Goal: Transaction & Acquisition: Book appointment/travel/reservation

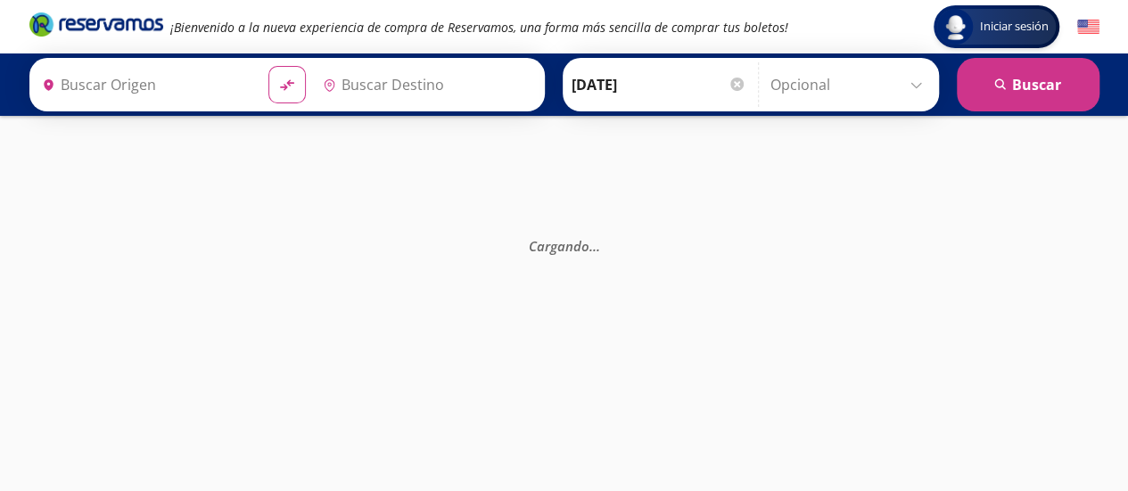
type input "[GEOGRAPHIC_DATA], [GEOGRAPHIC_DATA]"
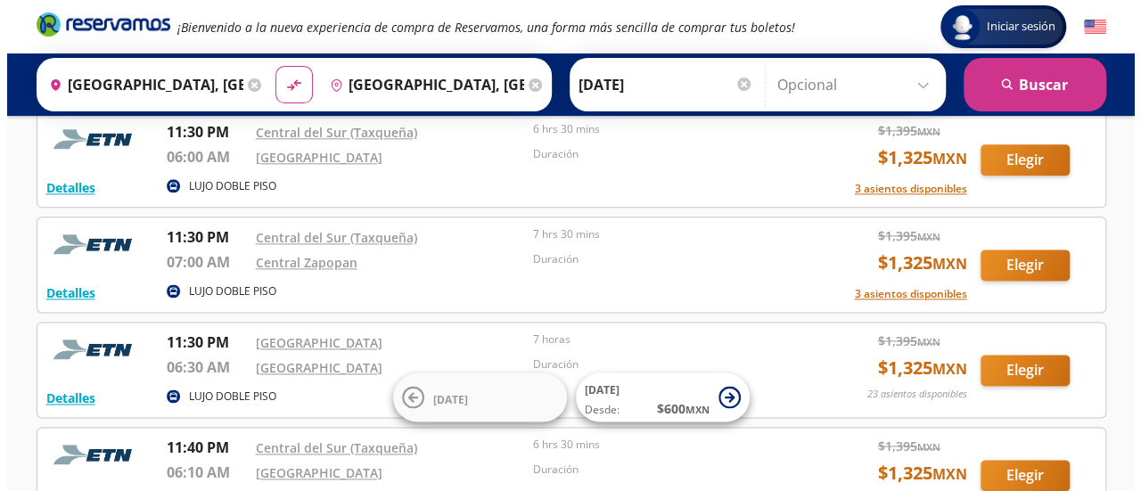
scroll to position [1072, 0]
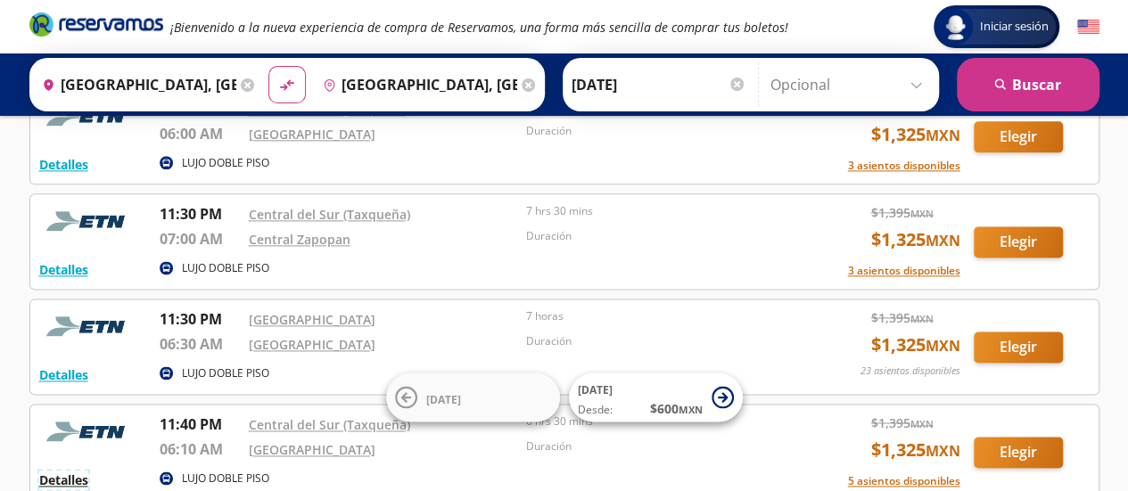
click at [81, 473] on button "Detalles" at bounding box center [63, 480] width 49 height 19
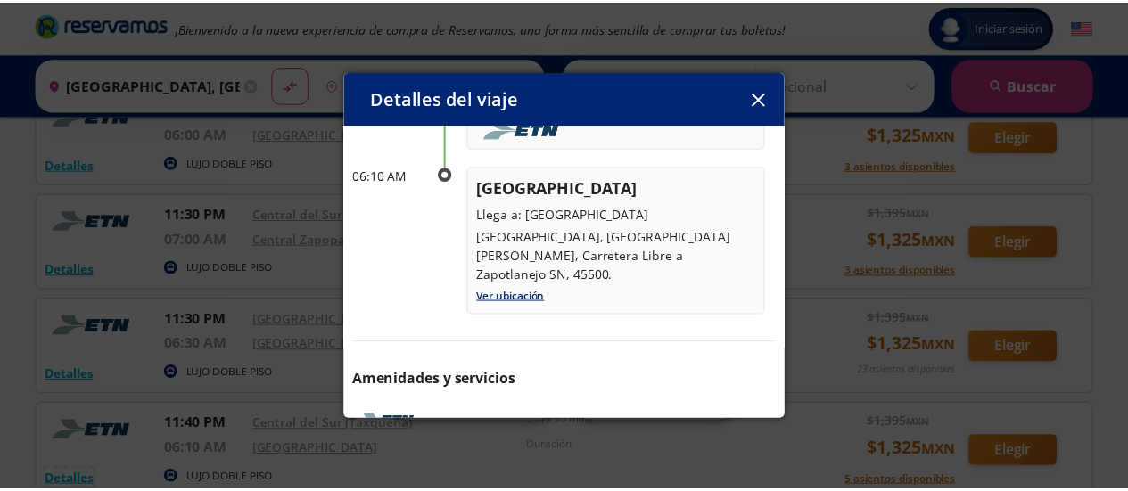
scroll to position [236, 0]
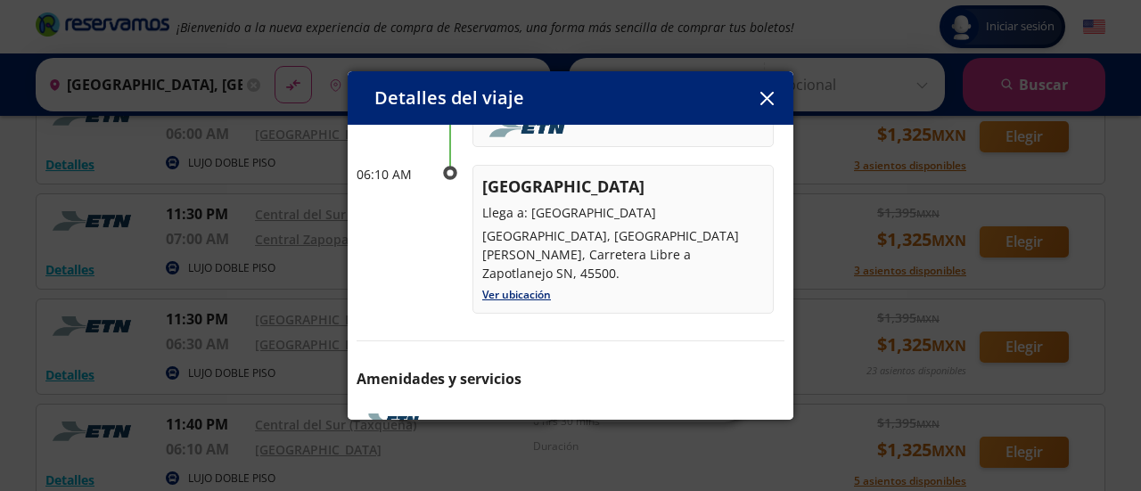
click at [766, 99] on icon "button" at bounding box center [766, 98] width 13 height 13
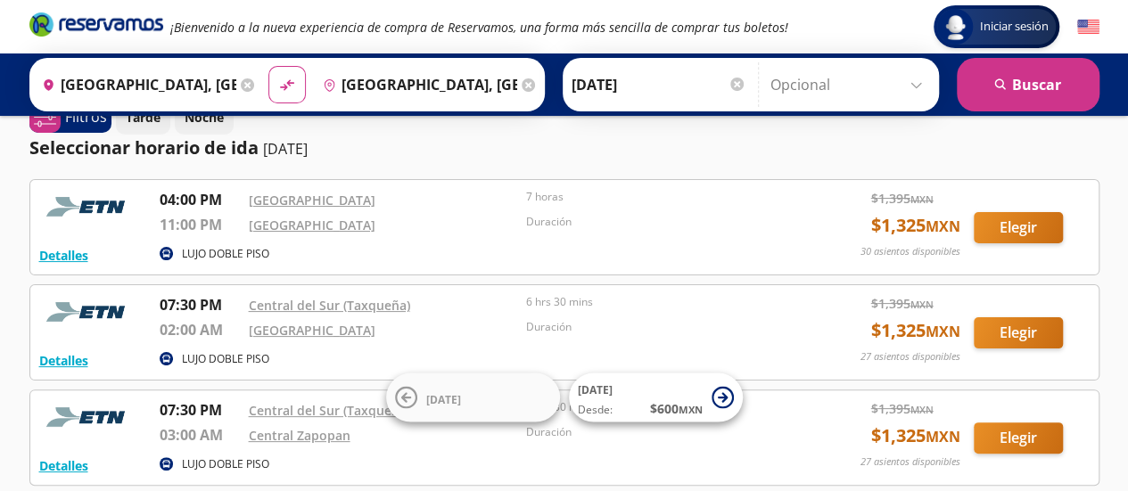
scroll to position [0, 0]
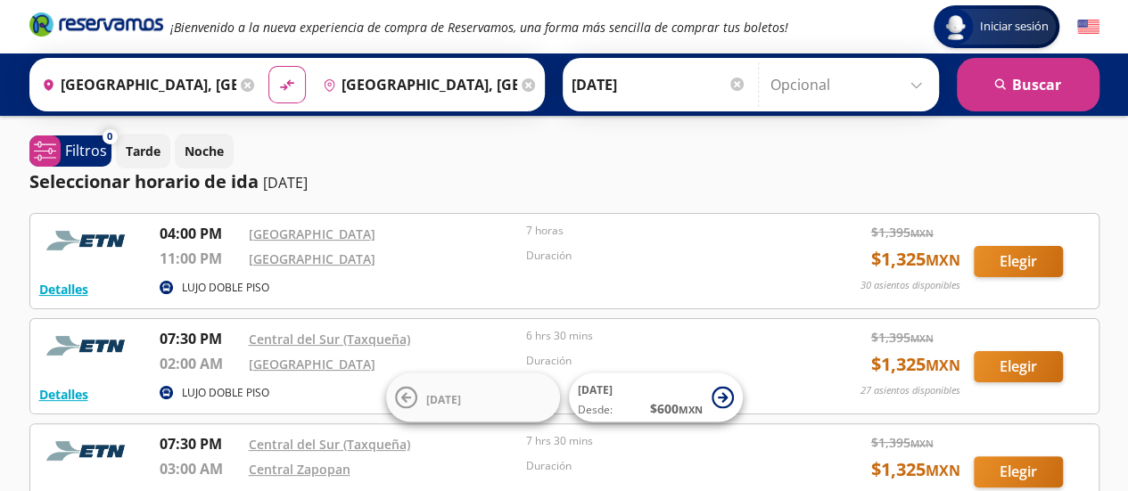
click at [621, 94] on input "[DATE]" at bounding box center [659, 84] width 175 height 45
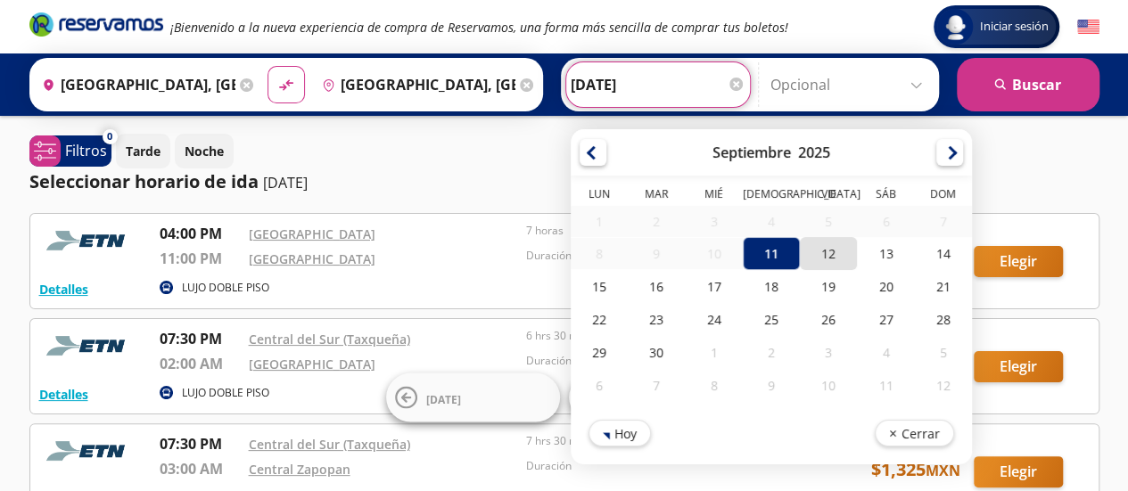
click at [811, 248] on div "12" at bounding box center [828, 253] width 57 height 33
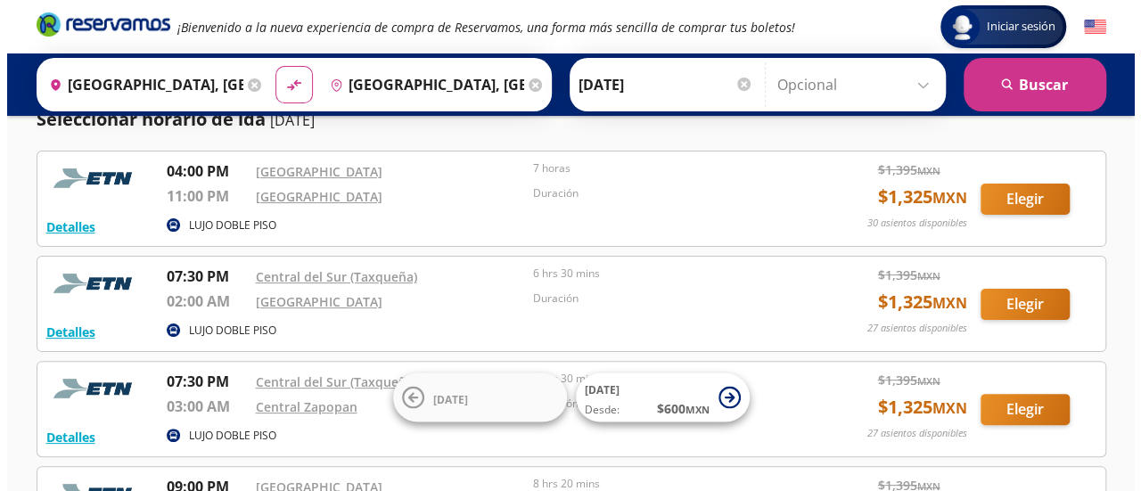
scroll to position [53, 0]
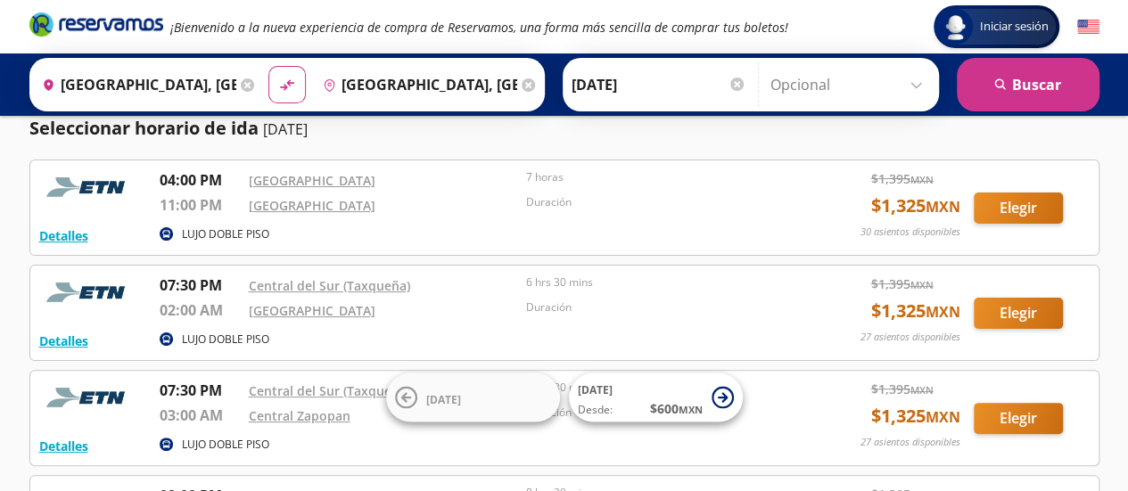
click at [208, 235] on p "LUJO DOBLE PISO" at bounding box center [225, 234] width 87 height 16
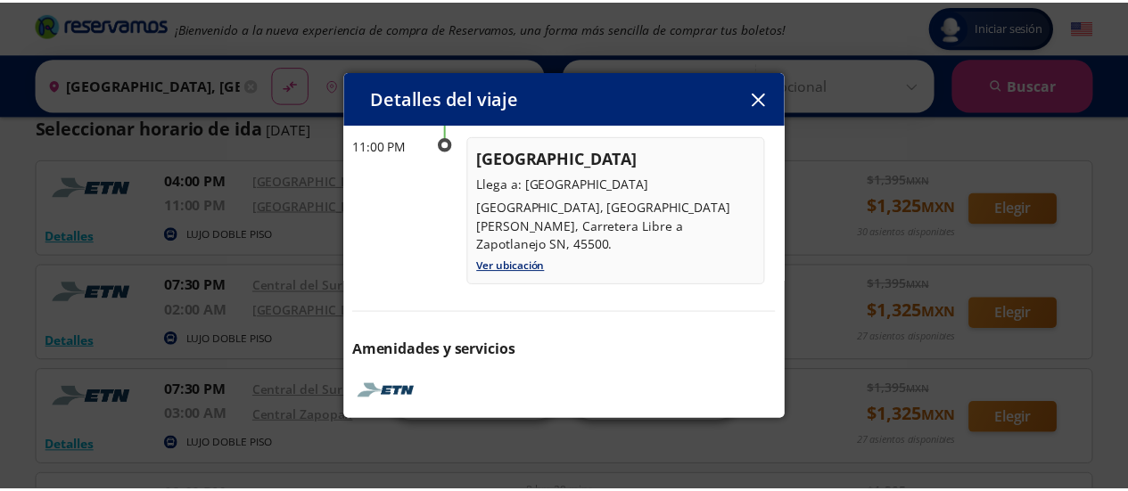
scroll to position [312, 0]
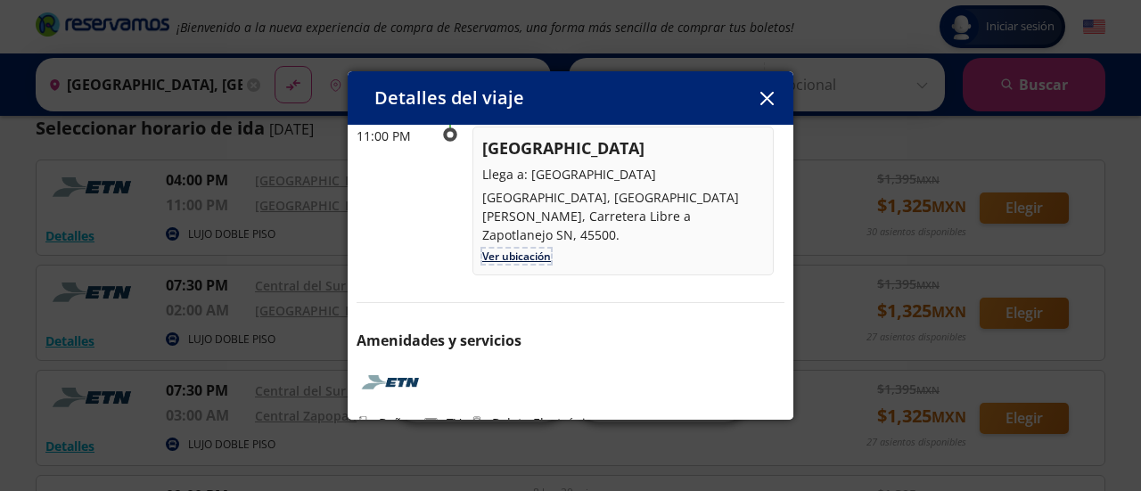
click at [520, 249] on link "Ver ubicación" at bounding box center [516, 256] width 69 height 15
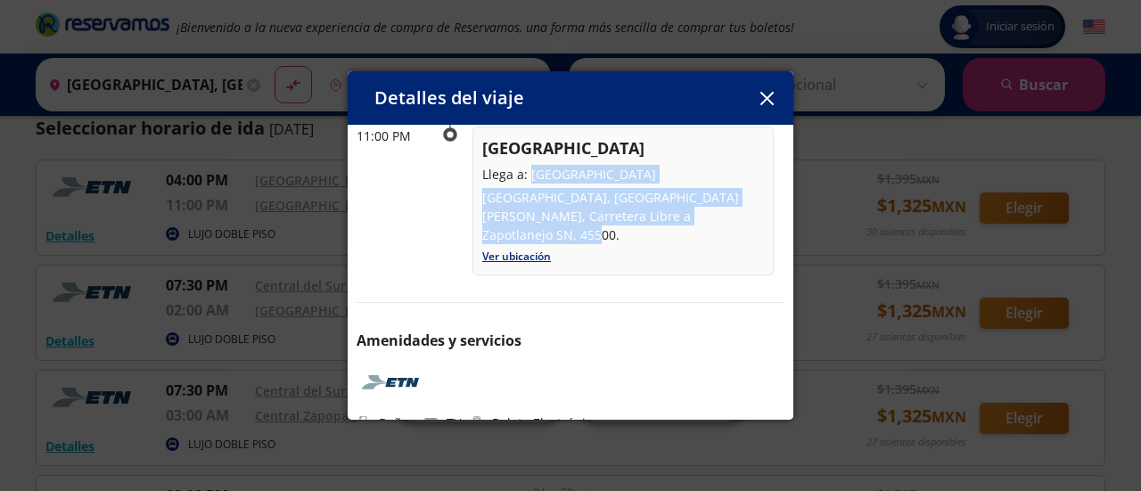
drag, startPoint x: 528, startPoint y: 147, endPoint x: 598, endPoint y: 210, distance: 94.1
click at [598, 210] on div "Guadalajara Llega a: Central [GEOGRAPHIC_DATA], [GEOGRAPHIC_DATA][PERSON_NAME],…" at bounding box center [623, 190] width 282 height 108
copy div "[GEOGRAPHIC_DATA], [GEOGRAPHIC_DATA][PERSON_NAME], Carretera Libre a Zapotlanej…"
click at [770, 101] on icon "button" at bounding box center [766, 98] width 13 height 13
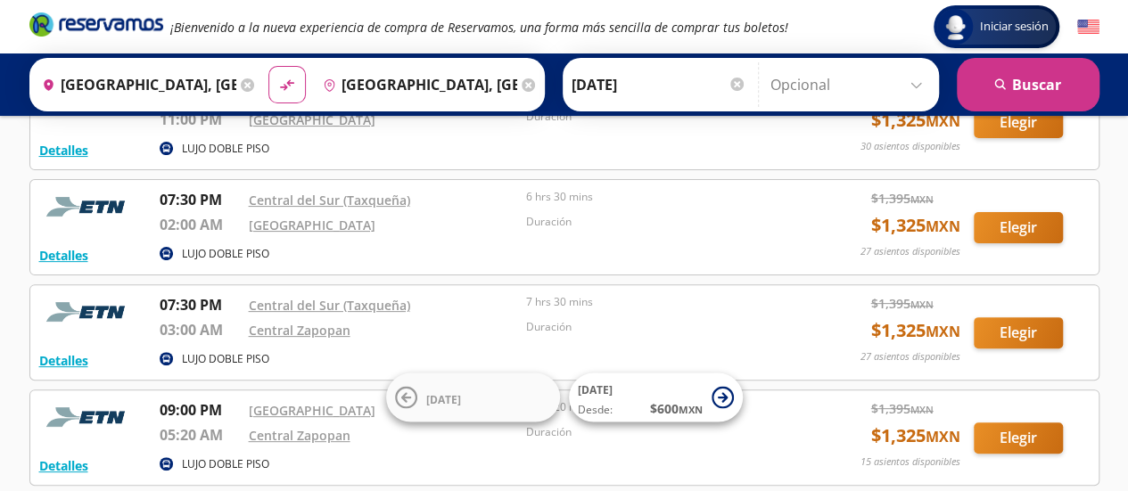
scroll to position [141, 0]
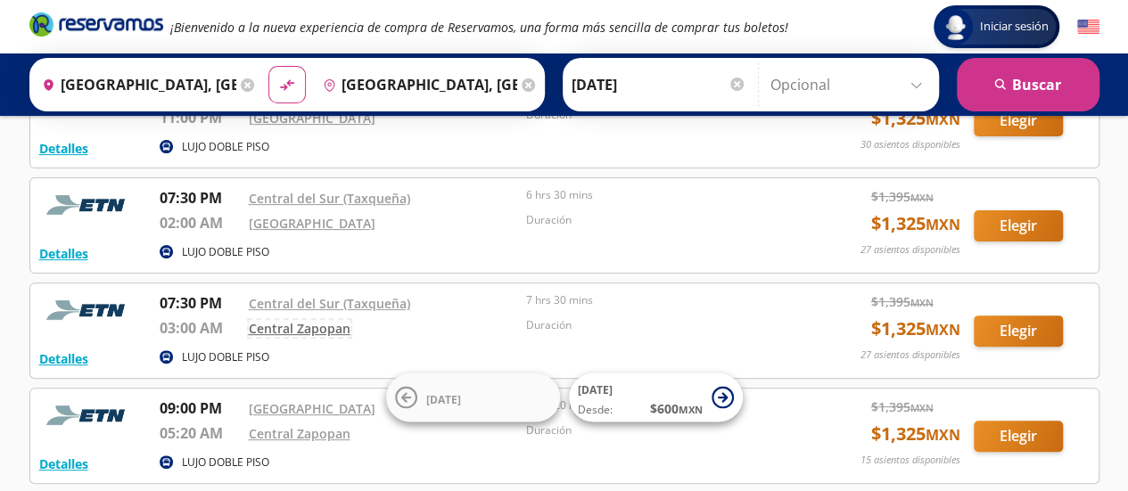
click at [307, 327] on link "Central Zapopan" at bounding box center [300, 328] width 102 height 17
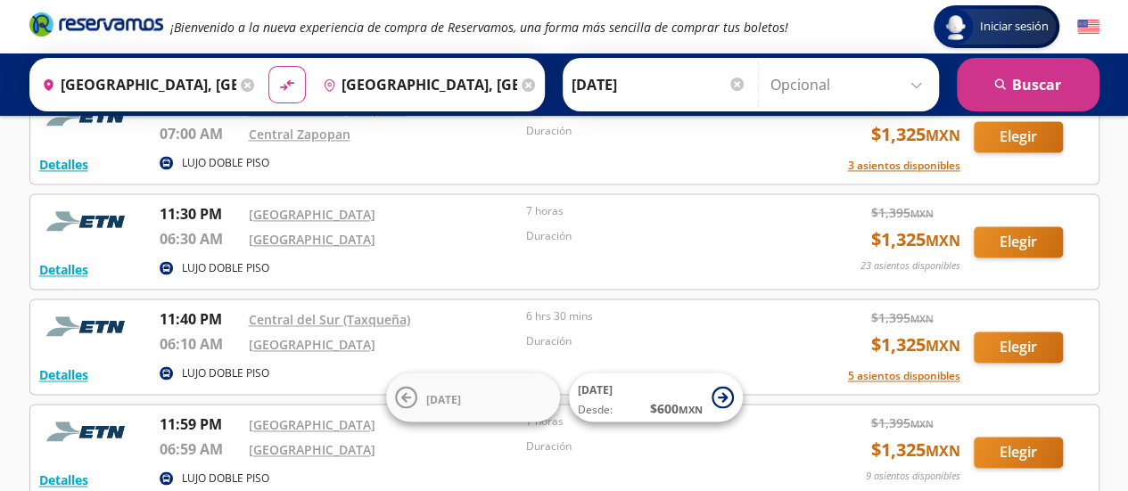
scroll to position [1227, 0]
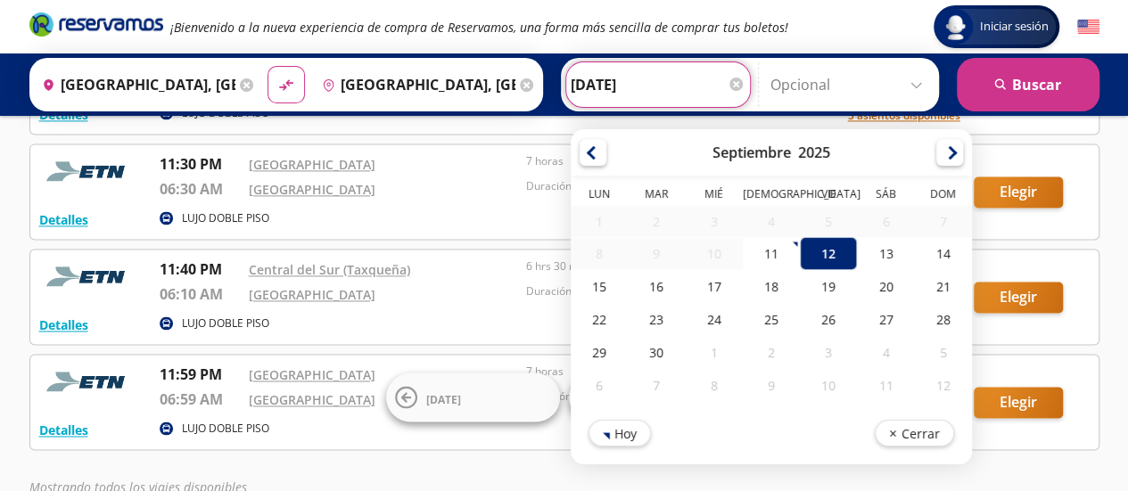
click at [592, 88] on input "[DATE]" at bounding box center [658, 84] width 175 height 45
click at [763, 249] on div "11" at bounding box center [770, 253] width 57 height 33
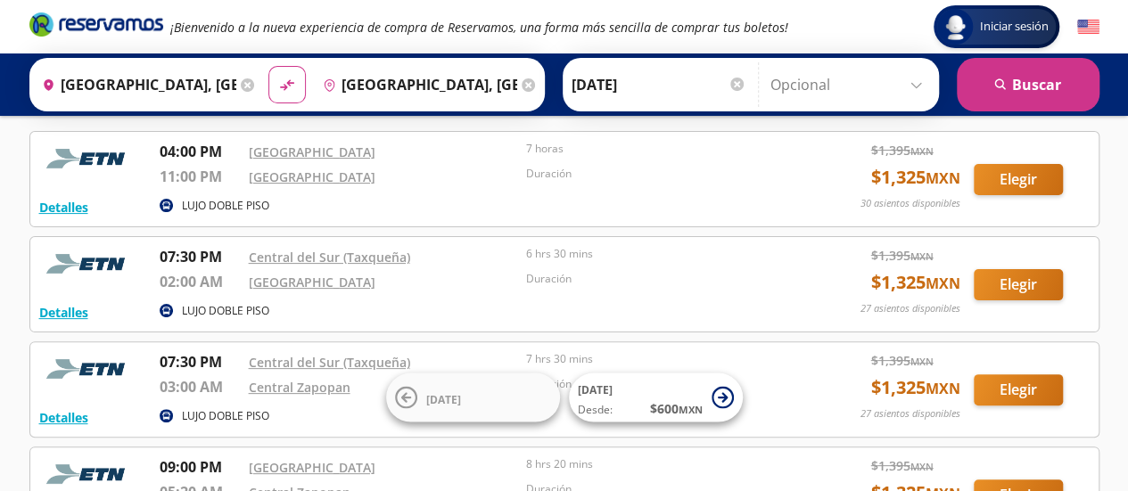
scroll to position [0, 0]
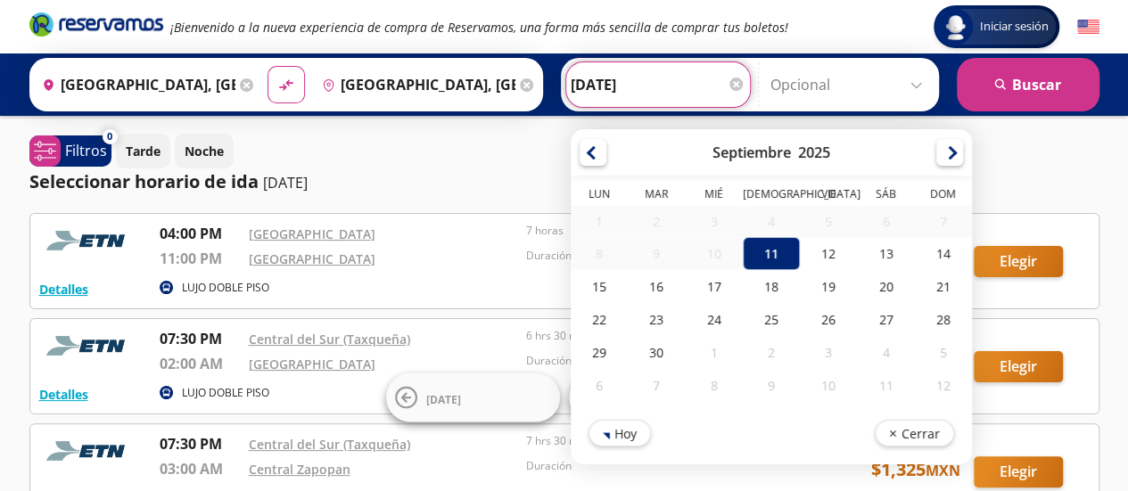
click at [608, 89] on input "[DATE]" at bounding box center [658, 84] width 175 height 45
click at [812, 255] on div "12" at bounding box center [828, 253] width 57 height 33
type input "[DATE]"
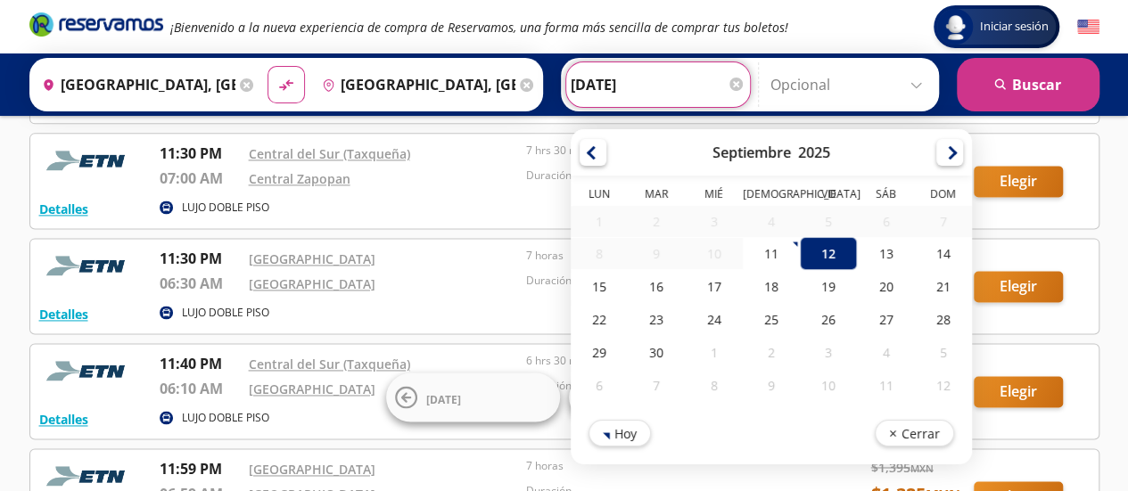
scroll to position [1087, 0]
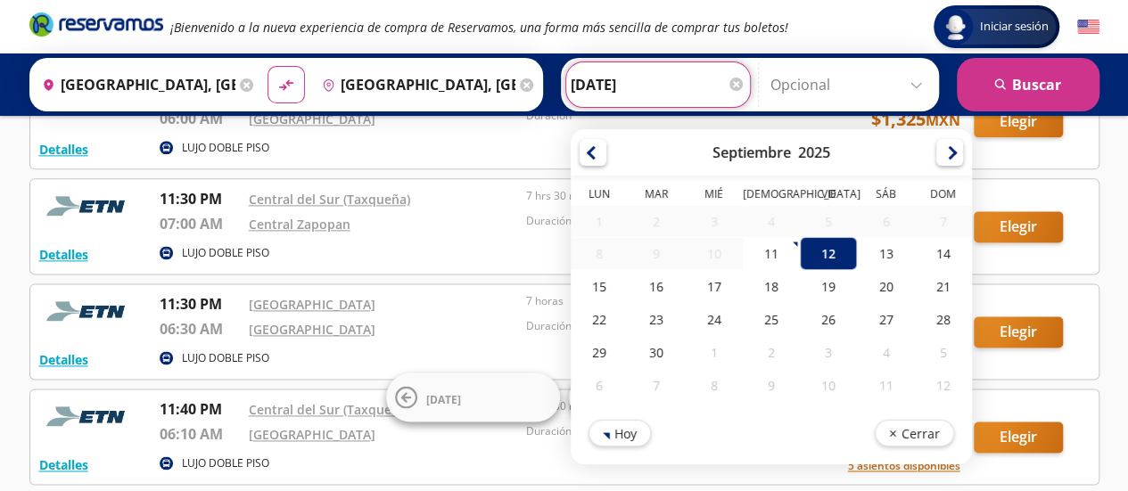
click at [423, 243] on div "LUJO DOBLE PISO" at bounding box center [478, 253] width 636 height 21
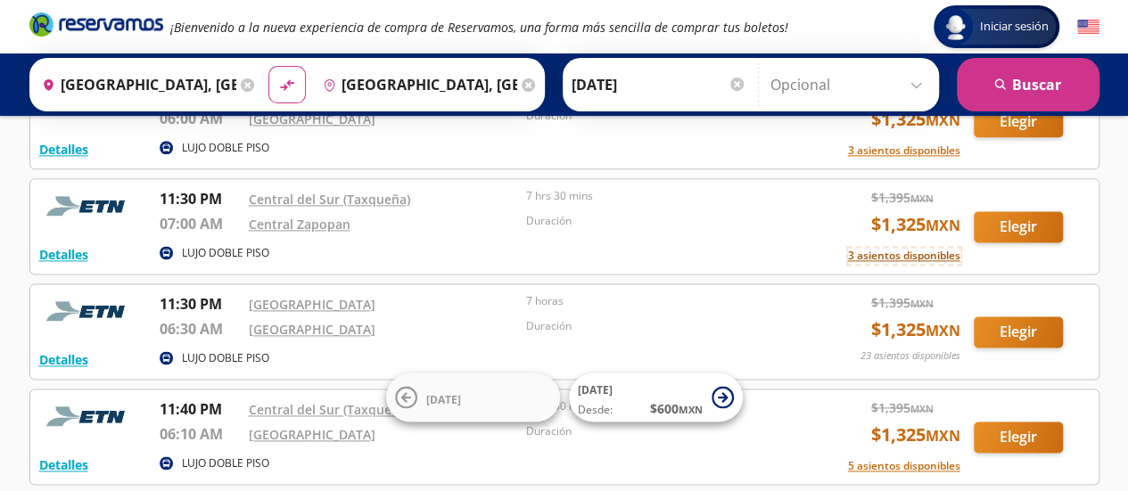
click at [872, 248] on button "3 asientos disponibles" at bounding box center [904, 256] width 112 height 16
click at [852, 248] on button "3 asientos disponibles" at bounding box center [904, 256] width 112 height 16
click at [869, 248] on button "3 asientos disponibles" at bounding box center [904, 256] width 112 height 16
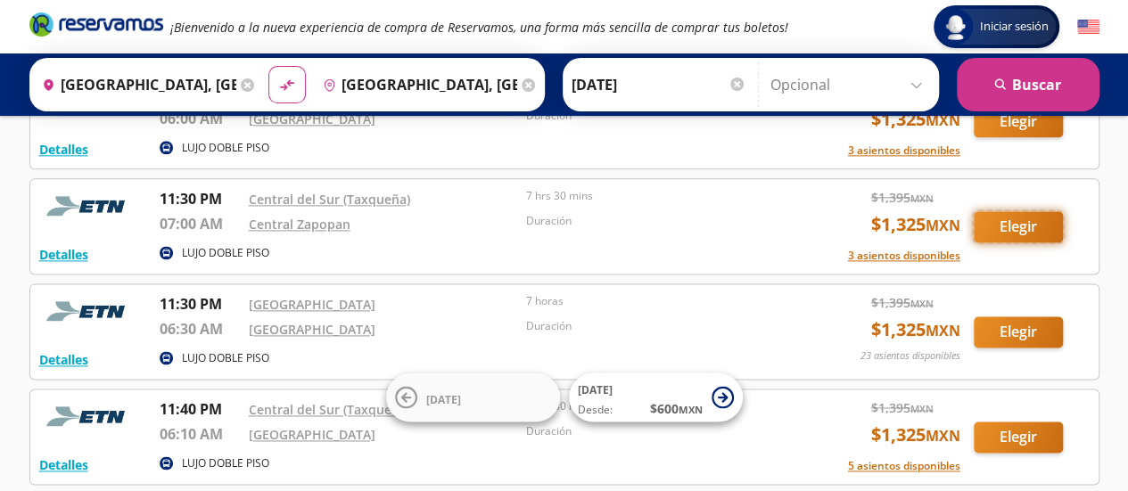
click at [1010, 218] on button "Elegir" at bounding box center [1018, 226] width 89 height 31
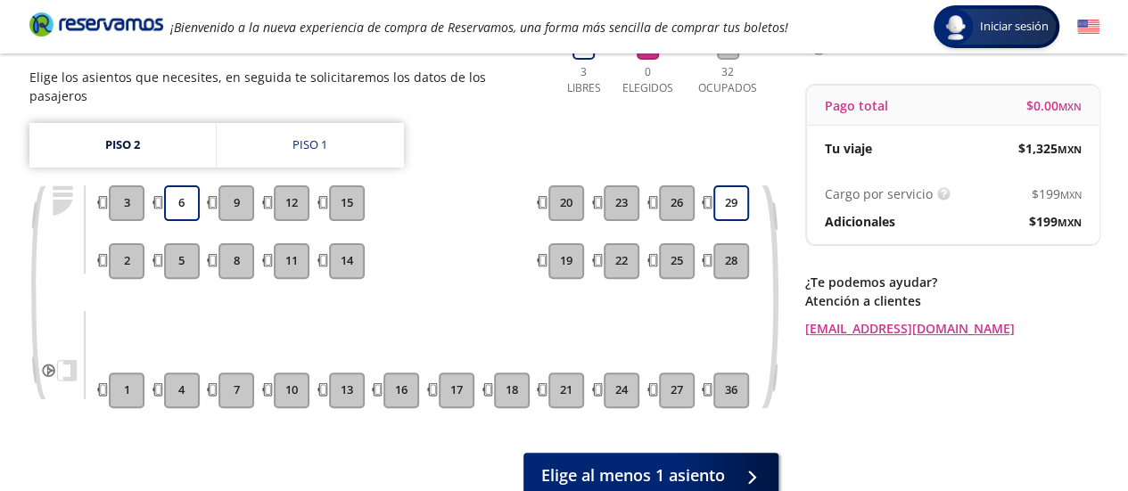
scroll to position [164, 0]
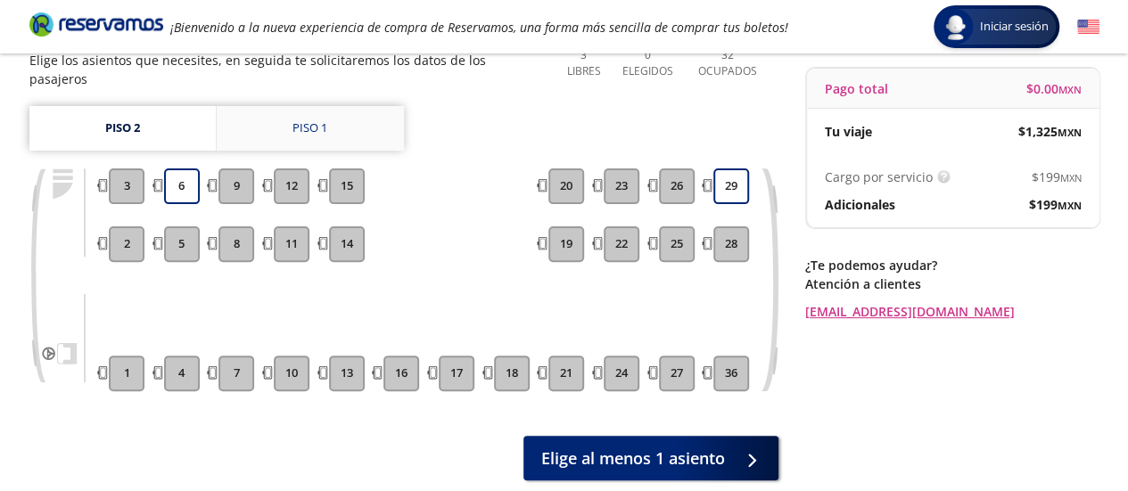
click at [312, 119] on div "Piso 1" at bounding box center [309, 128] width 35 height 18
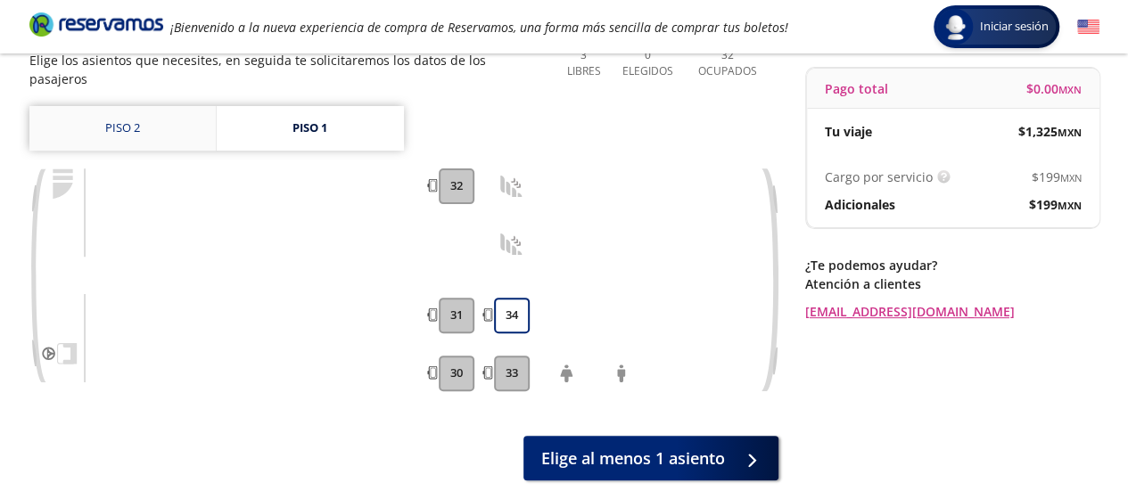
click at [121, 106] on link "Piso 2" at bounding box center [122, 128] width 186 height 45
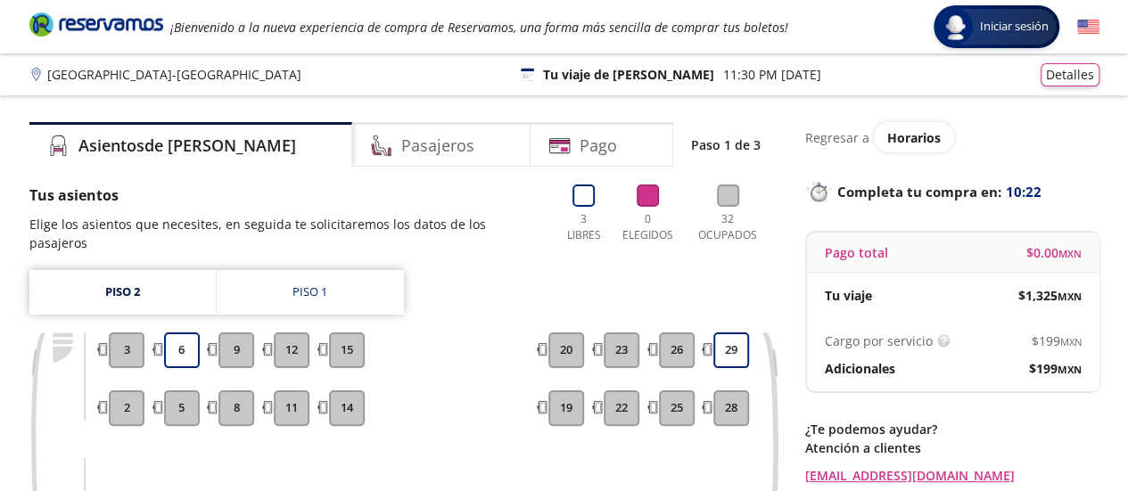
scroll to position [164, 0]
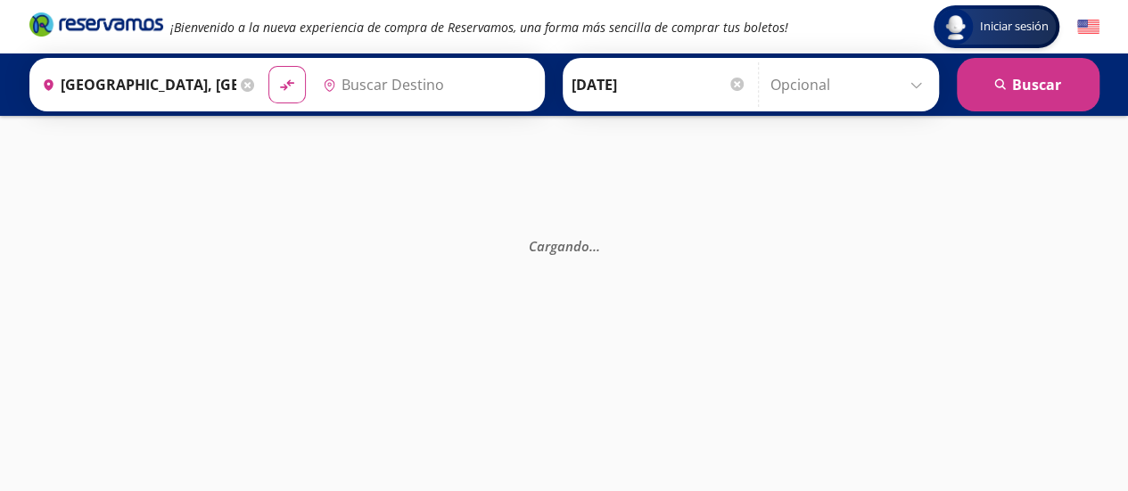
type input "[GEOGRAPHIC_DATA], [GEOGRAPHIC_DATA]"
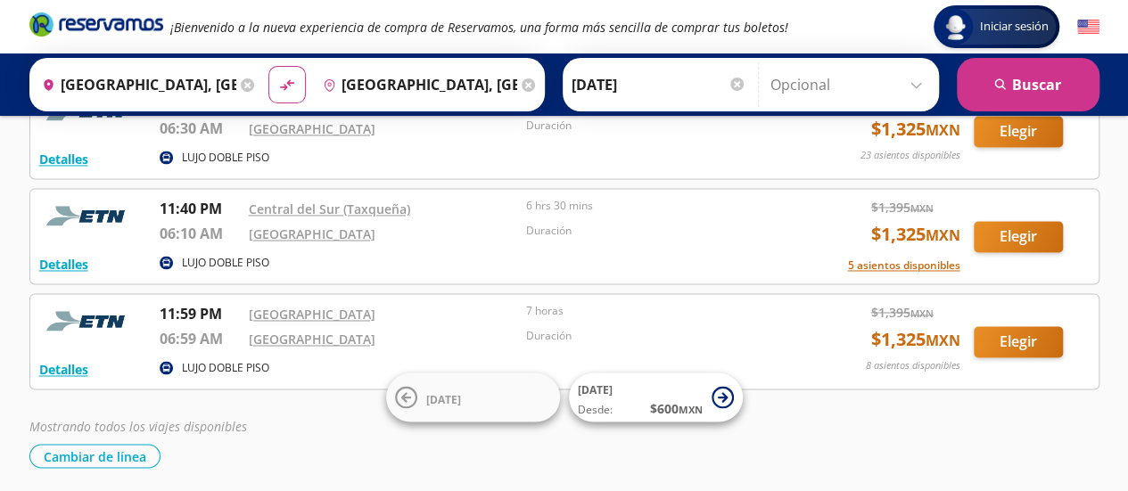
scroll to position [1344, 0]
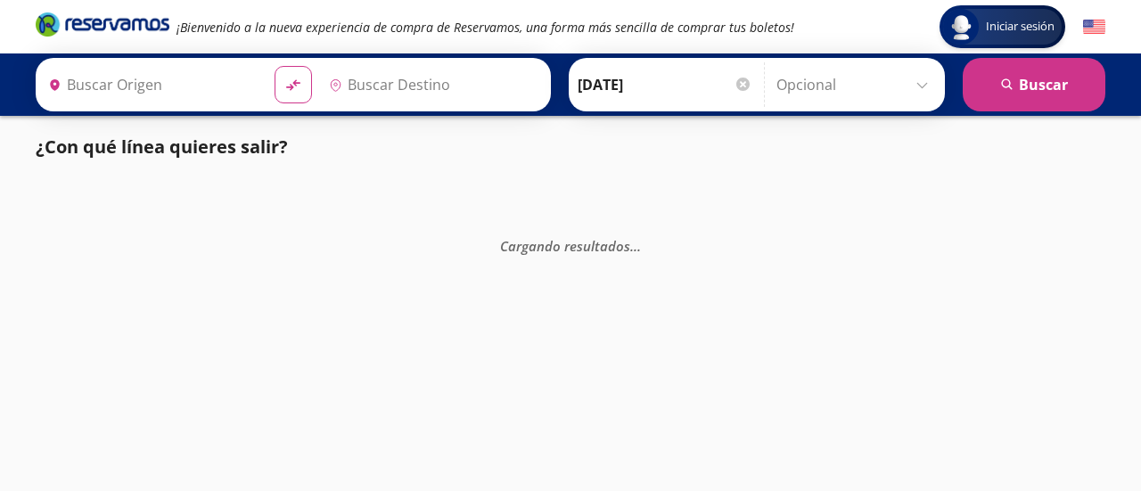
type input "[GEOGRAPHIC_DATA], [GEOGRAPHIC_DATA]"
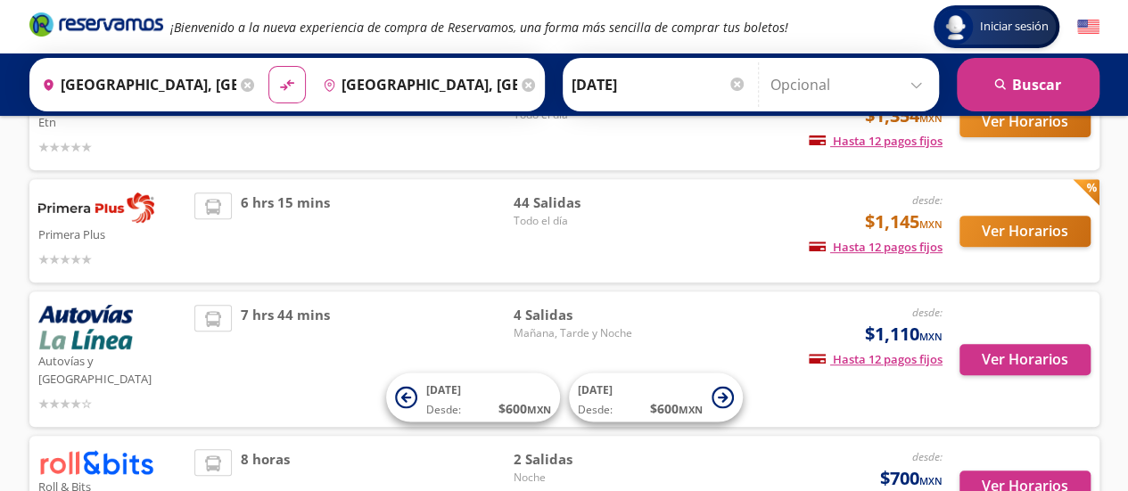
scroll to position [307, 0]
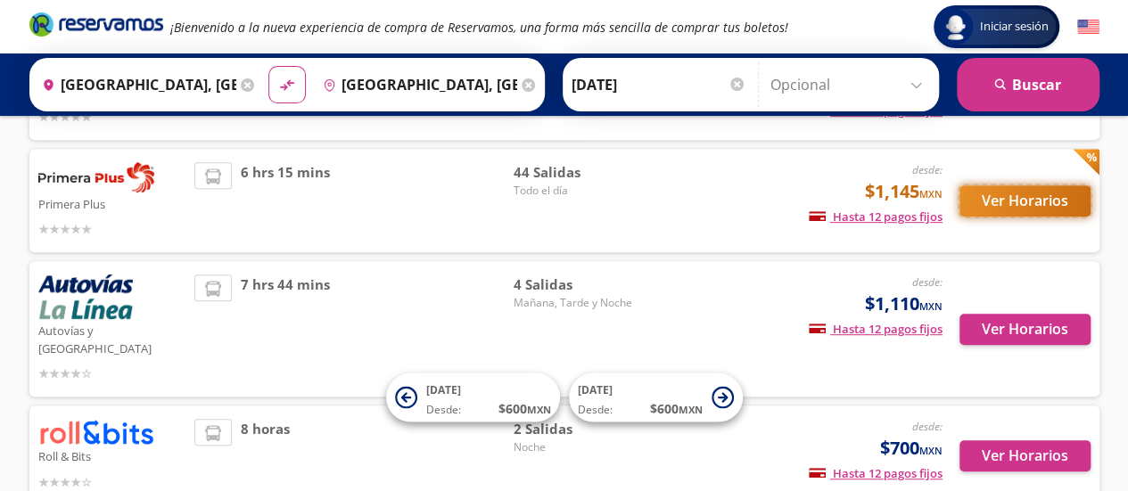
click at [1006, 210] on button "Ver Horarios" at bounding box center [1024, 200] width 131 height 31
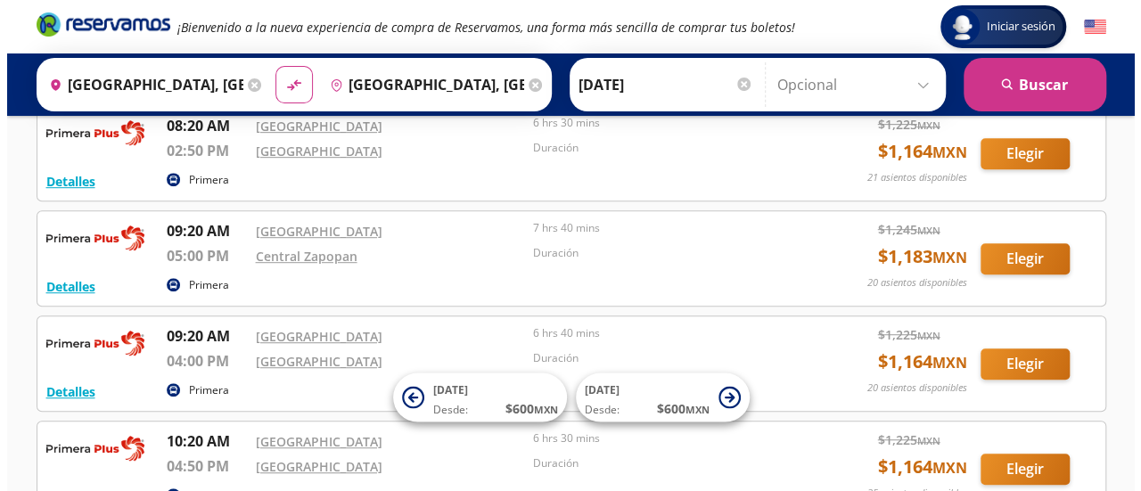
scroll to position [428, 0]
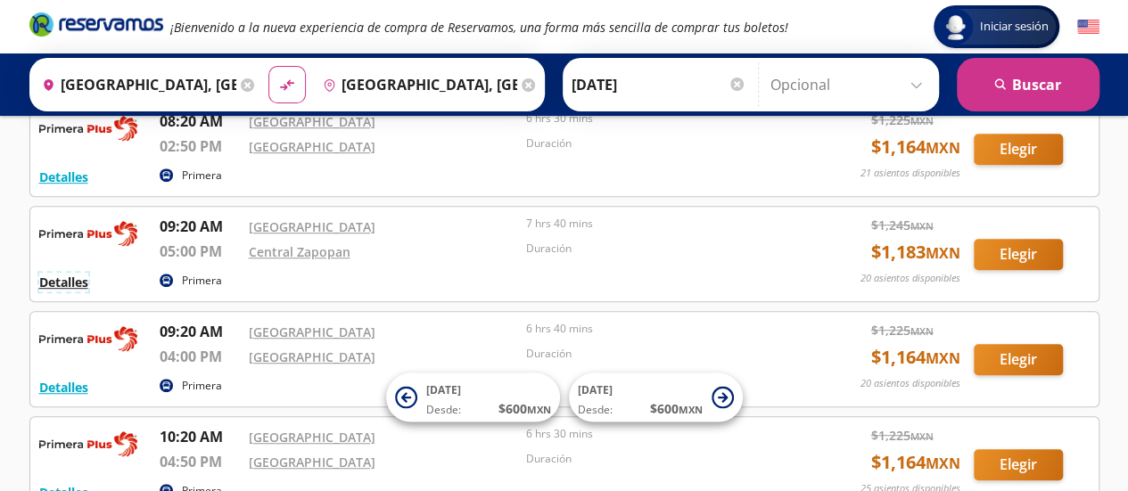
click at [73, 277] on button "Detalles" at bounding box center [63, 282] width 49 height 19
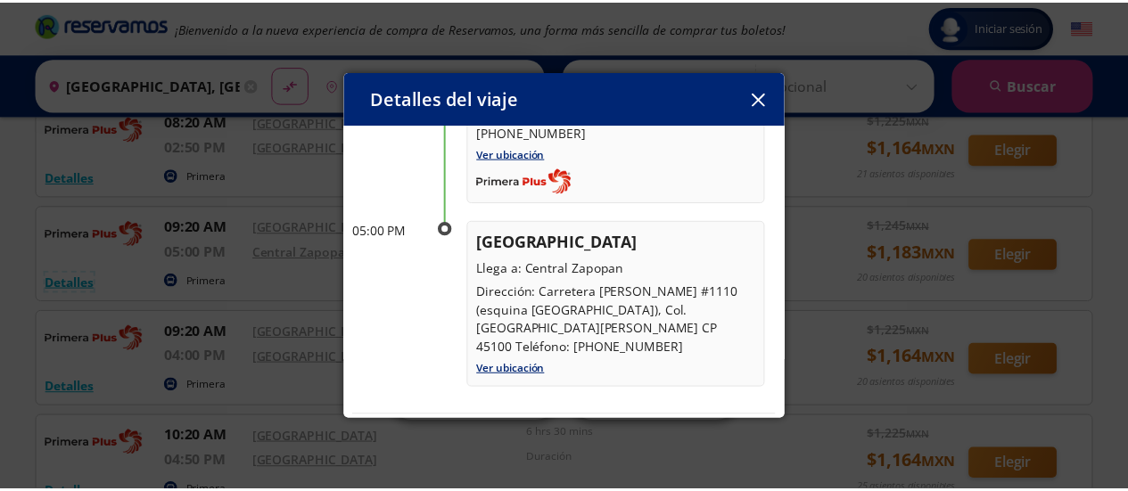
scroll to position [225, 0]
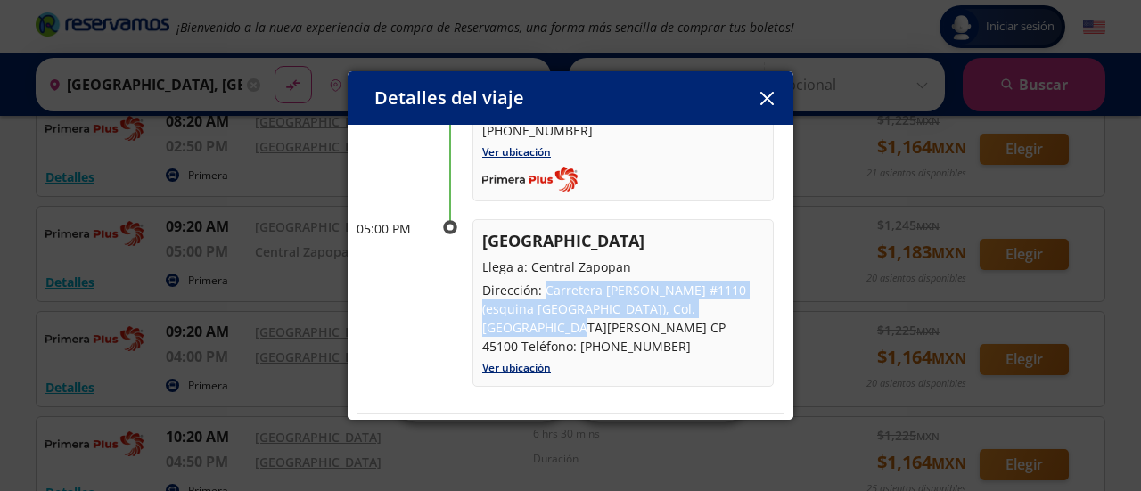
drag, startPoint x: 542, startPoint y: 274, endPoint x: 735, endPoint y: 286, distance: 193.0
click at [735, 286] on p "Dirección: Carretera a Nogales #1110 (esquina Avenida Aviación), Col. San Juan …" at bounding box center [623, 318] width 282 height 75
copy p "Carretera a Nogales #1110 (esquina Avenida Aviación), Col. San Juan de Ocotan"
click at [765, 97] on icon "button" at bounding box center [767, 98] width 13 height 13
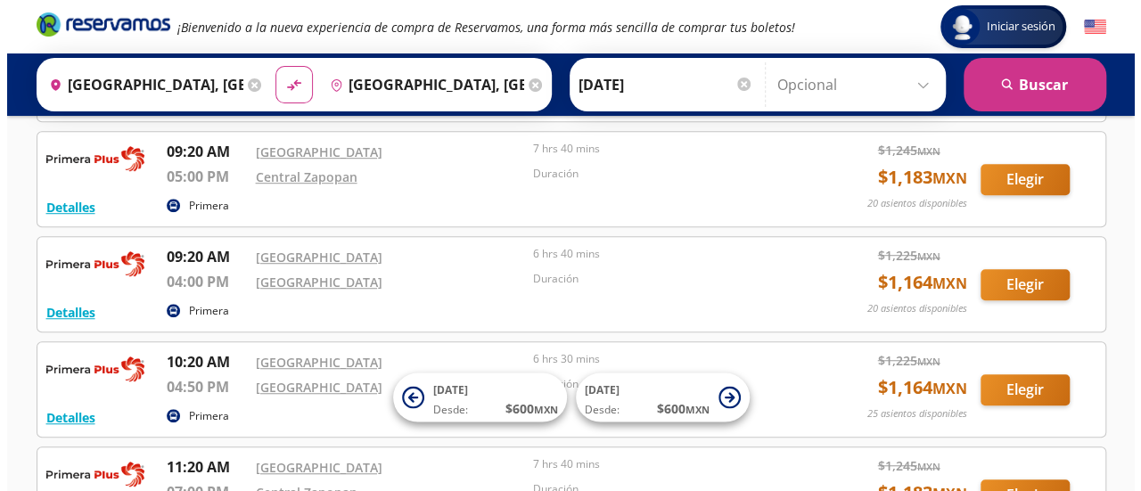
scroll to position [506, 0]
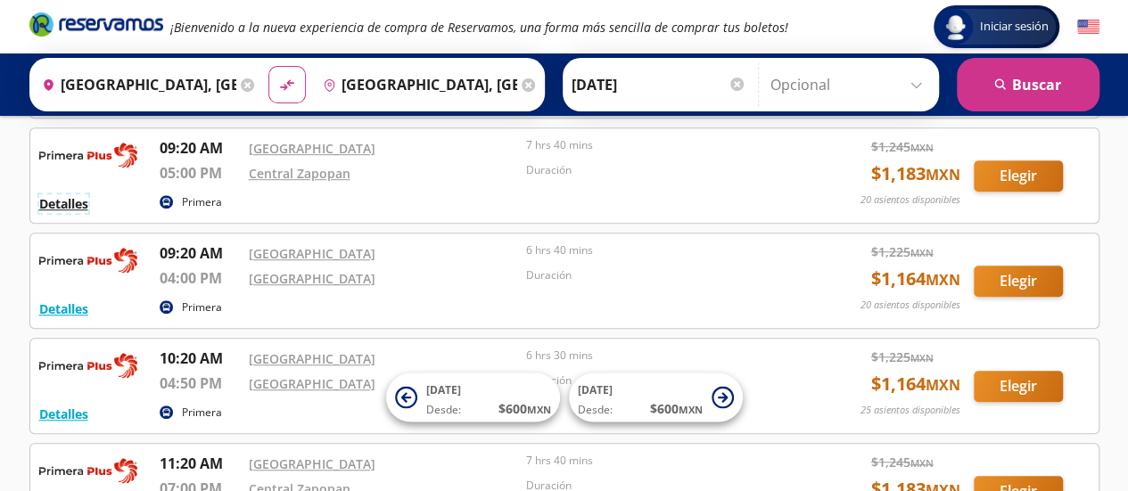
click at [53, 202] on button "Detalles" at bounding box center [63, 203] width 49 height 19
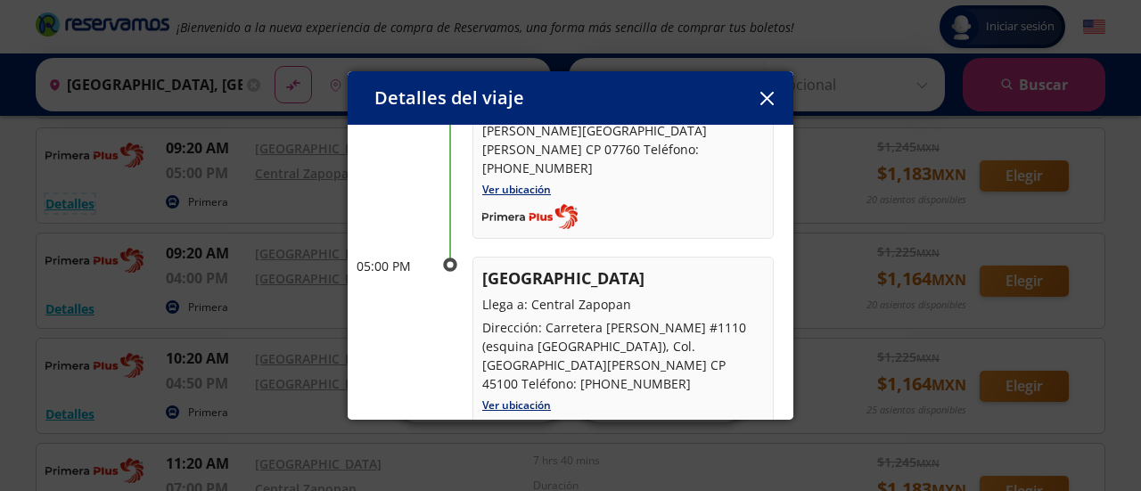
scroll to position [195, 0]
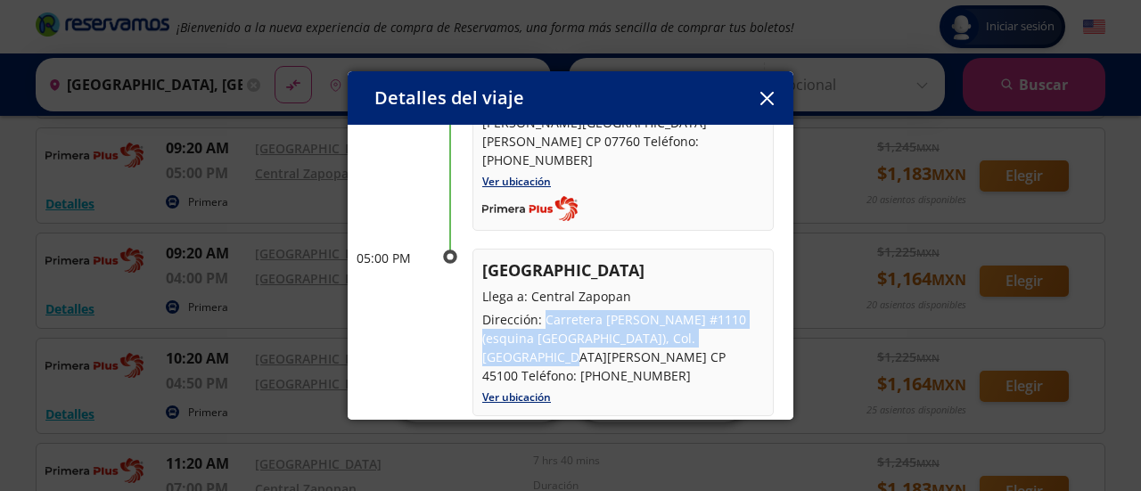
drag, startPoint x: 544, startPoint y: 300, endPoint x: 729, endPoint y: 317, distance: 186.2
click at [729, 317] on p "Dirección: Carretera a Nogales #1110 (esquina Avenida Aviación), Col. San Juan …" at bounding box center [623, 347] width 282 height 75
copy p "Carretera a Nogales #1110 (esquina Avenida Aviación), Col. San Juan de Ocotan"
